Goal: Navigation & Orientation: Find specific page/section

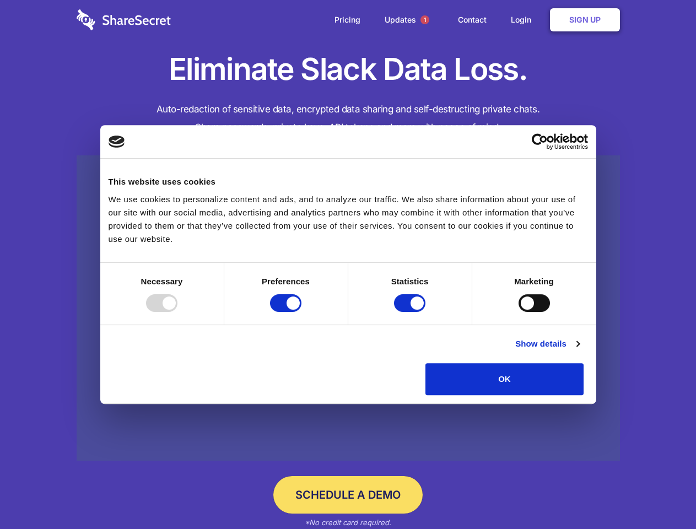
click at [177, 312] on div at bounding box center [161, 303] width 31 height 18
click at [301, 312] on input "Preferences" at bounding box center [285, 303] width 31 height 18
checkbox input "false"
click at [411, 312] on input "Statistics" at bounding box center [409, 303] width 31 height 18
checkbox input "false"
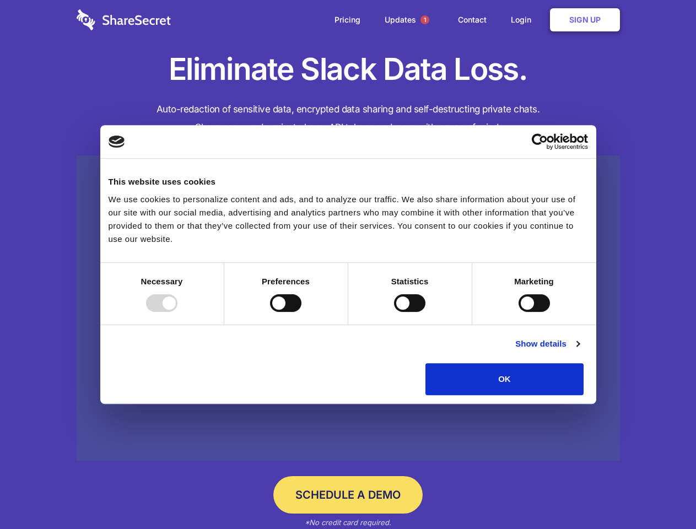
click at [519, 312] on input "Marketing" at bounding box center [534, 303] width 31 height 18
checkbox input "true"
click at [579, 351] on link "Show details" at bounding box center [547, 343] width 64 height 13
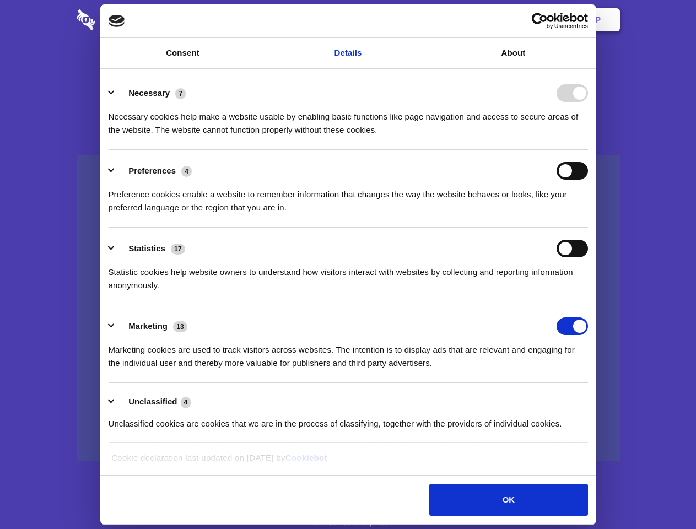
click at [588, 150] on li "Necessary 7 Necessary cookies help make a website usable by enabling basic func…" at bounding box center [348, 111] width 479 height 78
click at [424, 20] on span "1" at bounding box center [425, 19] width 9 height 9
